Goal: Check status: Check status

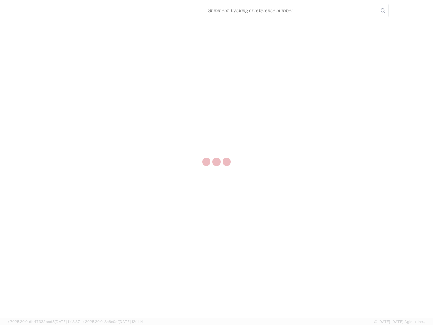
select select "US"
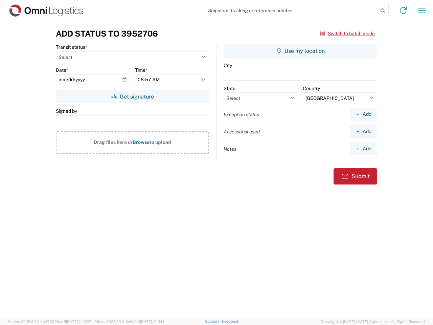
click at [291, 10] on input "search" at bounding box center [290, 10] width 175 height 13
click at [383, 11] on icon at bounding box center [383, 10] width 9 height 9
click at [404, 10] on icon at bounding box center [403, 10] width 11 height 11
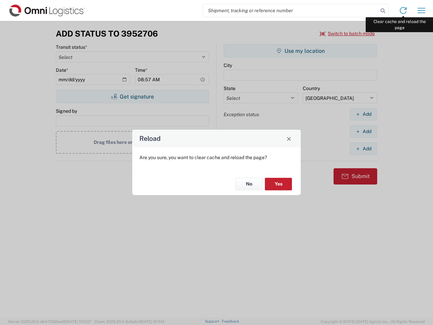
click at [422, 10] on div "Reload Are you sure, you want to clear cache and reload the page? No Yes" at bounding box center [216, 162] width 433 height 325
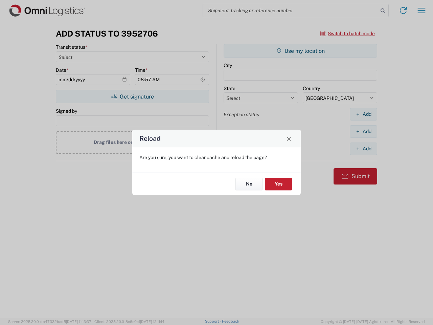
click at [348, 34] on div "Reload Are you sure, you want to clear cache and reload the page? No Yes" at bounding box center [216, 162] width 433 height 325
click at [132, 96] on div "Reload Are you sure, you want to clear cache and reload the page? No Yes" at bounding box center [216, 162] width 433 height 325
click at [301, 51] on div "Reload Are you sure, you want to clear cache and reload the page? No Yes" at bounding box center [216, 162] width 433 height 325
click at [364, 114] on div "Reload Are you sure, you want to clear cache and reload the page? No Yes" at bounding box center [216, 162] width 433 height 325
click at [364, 131] on div "Reload Are you sure, you want to clear cache and reload the page? No Yes" at bounding box center [216, 162] width 433 height 325
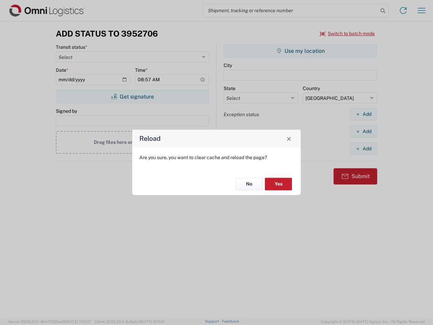
click at [364, 149] on div "Reload Are you sure, you want to clear cache and reload the page? No Yes" at bounding box center [216, 162] width 433 height 325
